Goal: Connect with others

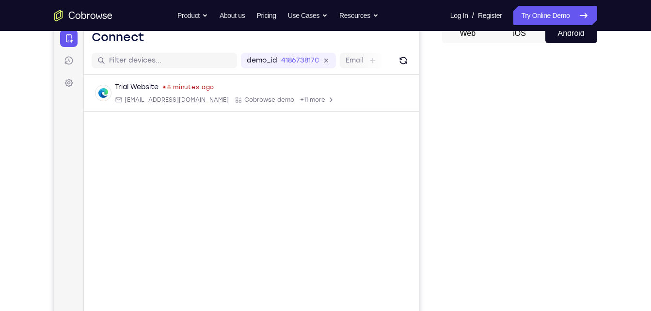
scroll to position [103, 0]
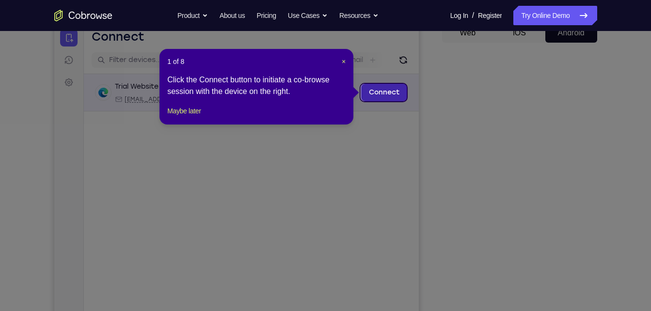
click at [394, 96] on link "Connect" at bounding box center [384, 92] width 46 height 17
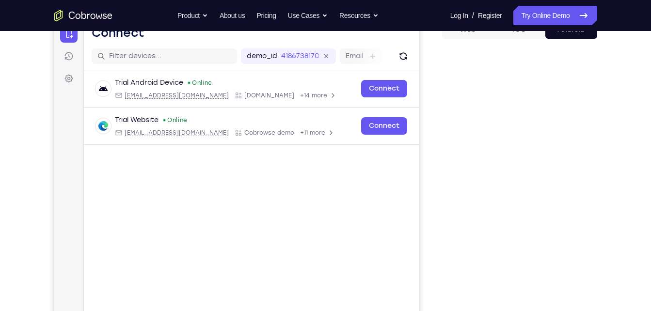
scroll to position [108, 0]
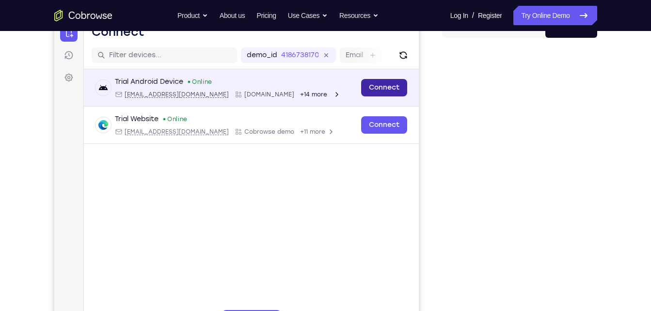
click at [394, 94] on link "Connect" at bounding box center [384, 87] width 46 height 17
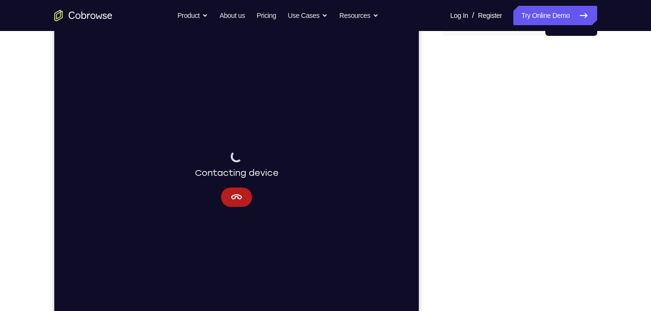
scroll to position [111, 0]
